Goal: Information Seeking & Learning: Understand process/instructions

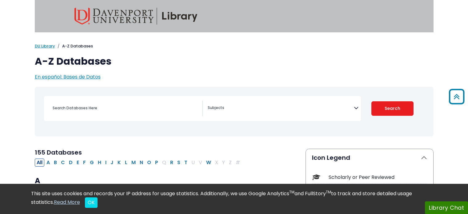
select select "Database Subject Filter"
click at [169, 19] on img at bounding box center [135, 16] width 123 height 17
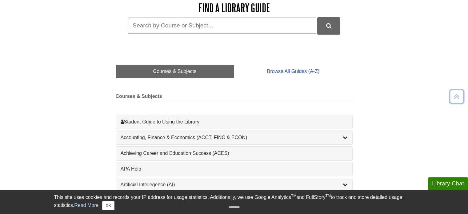
scroll to position [95, 0]
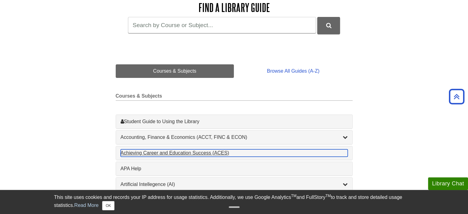
click at [145, 150] on div "Achieving Career and Education Success (ACES) , 1 guides" at bounding box center [234, 152] width 227 height 7
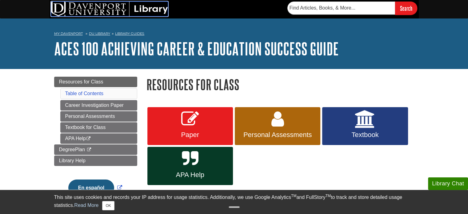
click at [124, 9] on img at bounding box center [109, 9] width 117 height 15
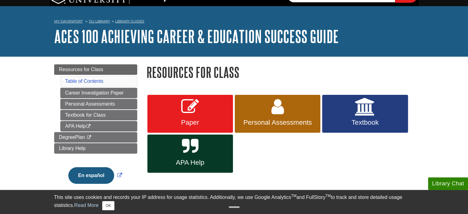
scroll to position [12, 0]
click at [207, 106] on link "Paper" at bounding box center [190, 114] width 86 height 38
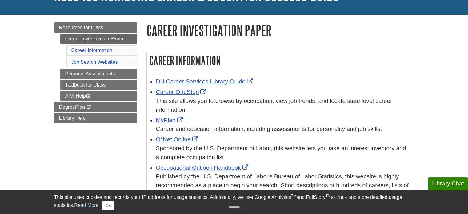
scroll to position [74, 0]
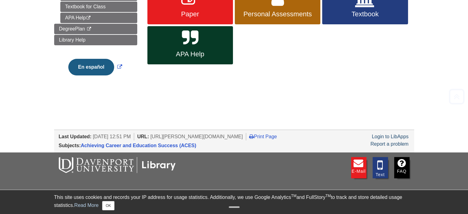
scroll to position [124, 0]
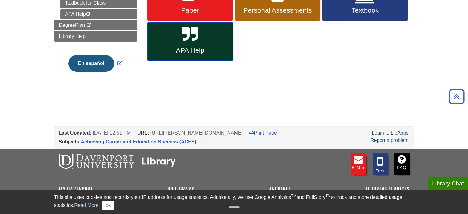
click at [189, 51] on span "APA Help" at bounding box center [190, 50] width 76 height 8
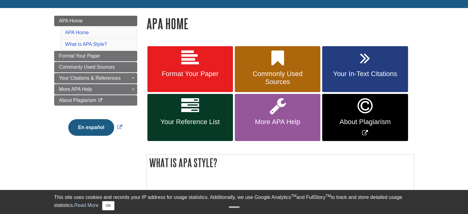
scroll to position [79, 0]
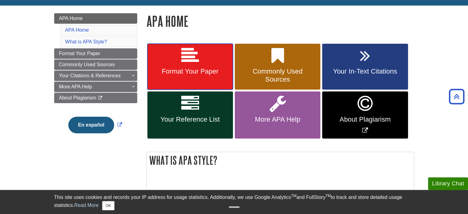
click at [190, 78] on link "Format Your Paper" at bounding box center [190, 67] width 86 height 46
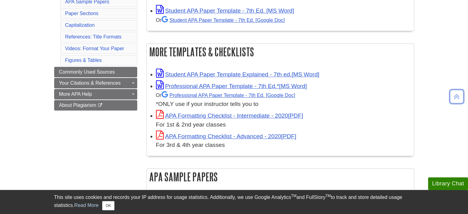
scroll to position [144, 0]
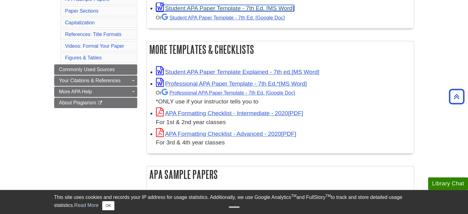
click at [211, 8] on link "Student APA Paper Template - 7th Ed. [MS Word]" at bounding box center [225, 8] width 138 height 6
